Goal: Navigation & Orientation: Find specific page/section

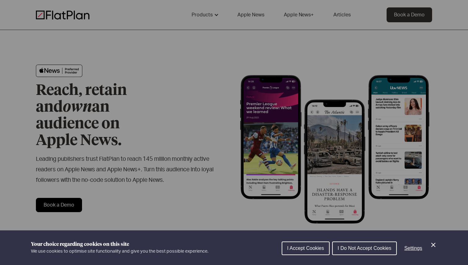
click at [435, 247] on icon "Close Cookie Control" at bounding box center [433, 245] width 4 height 4
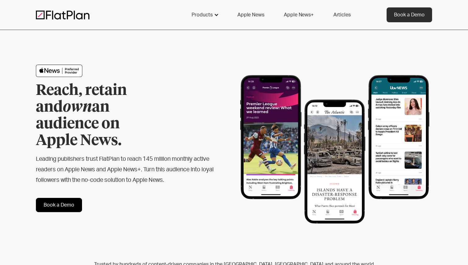
click at [205, 16] on div "Products" at bounding box center [202, 14] width 21 height 7
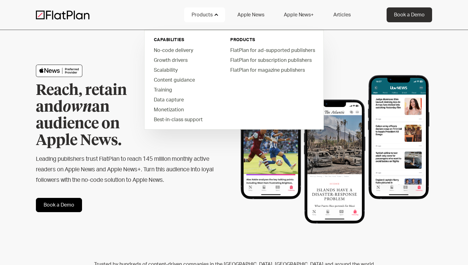
click at [253, 16] on link "Apple News" at bounding box center [250, 14] width 41 height 15
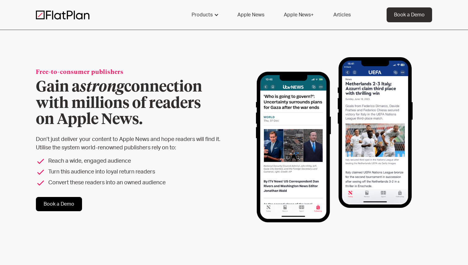
click at [295, 14] on link "Apple News+" at bounding box center [298, 14] width 44 height 15
